Goal: Task Accomplishment & Management: Manage account settings

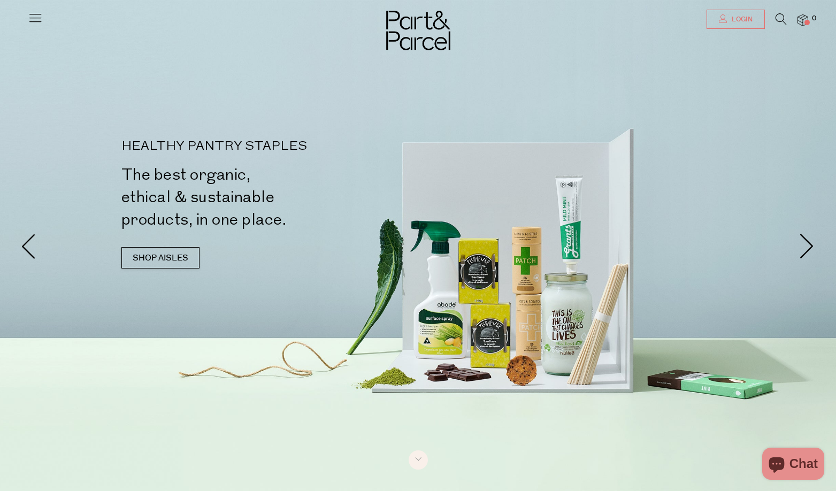
click at [750, 25] on link "Login" at bounding box center [735, 19] width 58 height 19
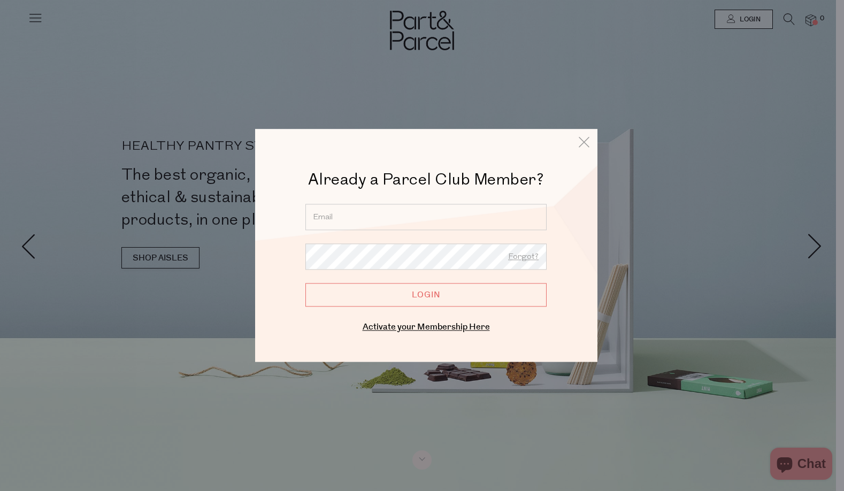
click at [456, 205] on input "email" at bounding box center [425, 217] width 241 height 26
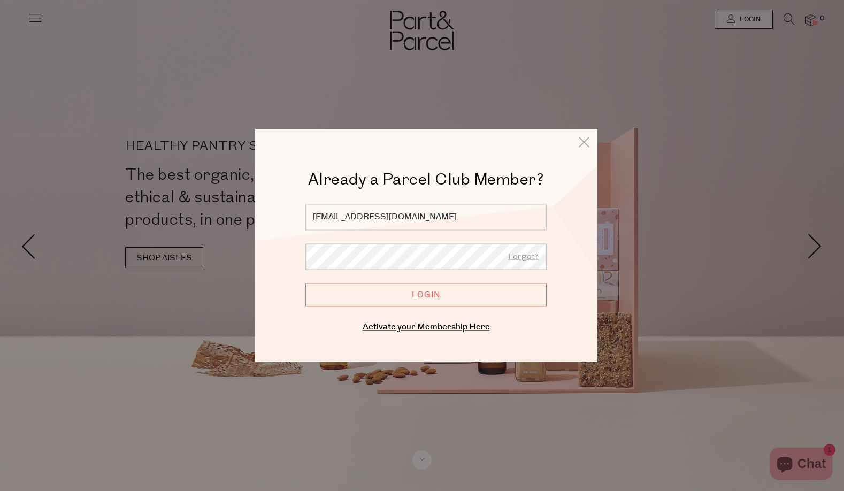
type input "emrosejohnson93@gmail.com"
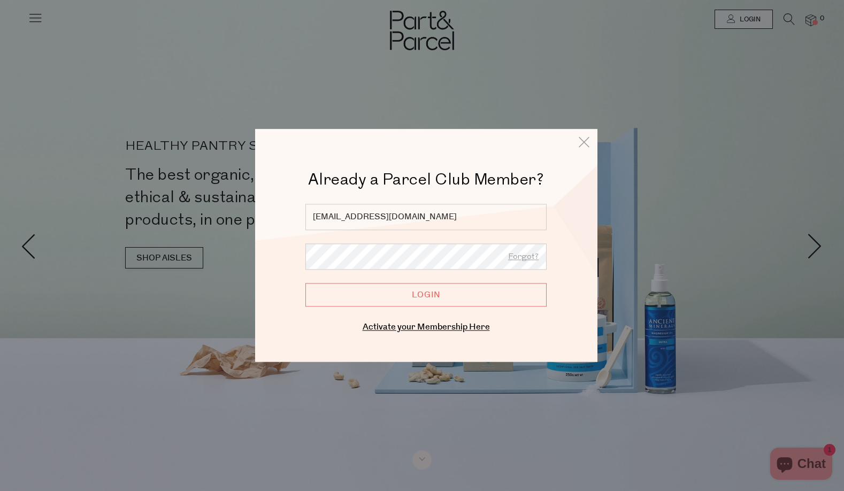
click at [305, 283] on input "Login" at bounding box center [425, 295] width 241 height 24
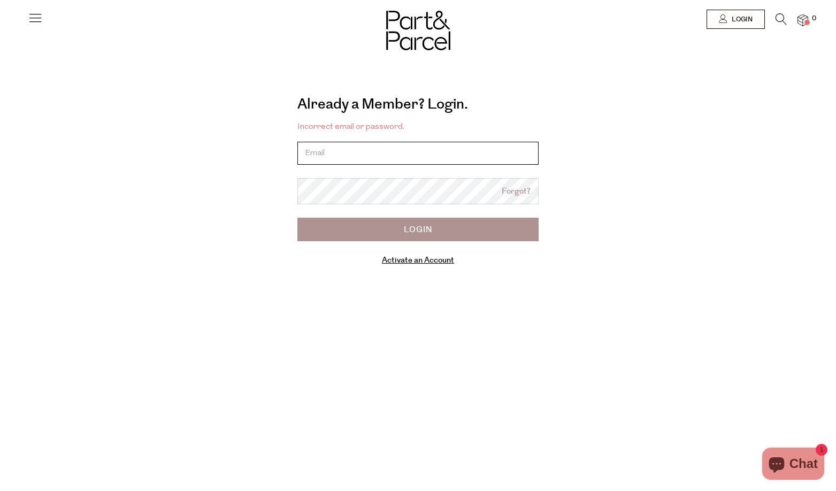
click at [358, 163] on input "email" at bounding box center [417, 153] width 241 height 23
click at [30, 20] on icon at bounding box center [35, 17] width 15 height 15
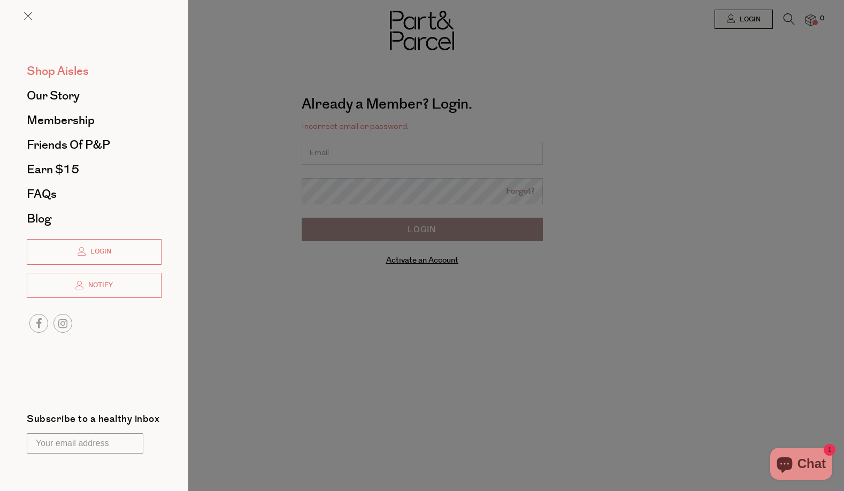
click at [59, 74] on span "Shop Aisles" at bounding box center [58, 71] width 62 height 17
